Goal: Navigation & Orientation: Find specific page/section

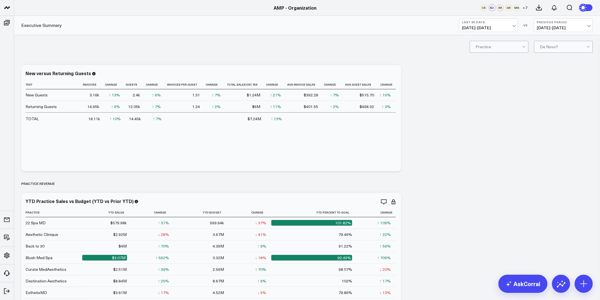
click at [253, 44] on div "Practice De Novo?" at bounding box center [307, 46] width 586 height 23
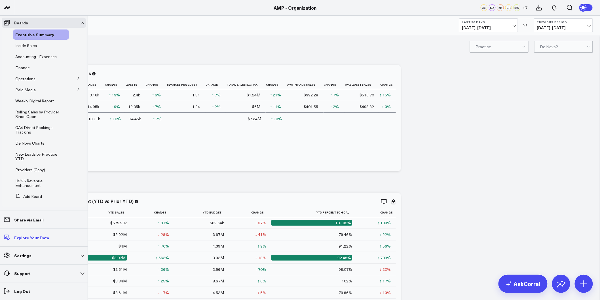
click at [35, 241] on link "Explore Your Data" at bounding box center [44, 238] width 84 height 10
